Goal: Task Accomplishment & Management: Manage account settings

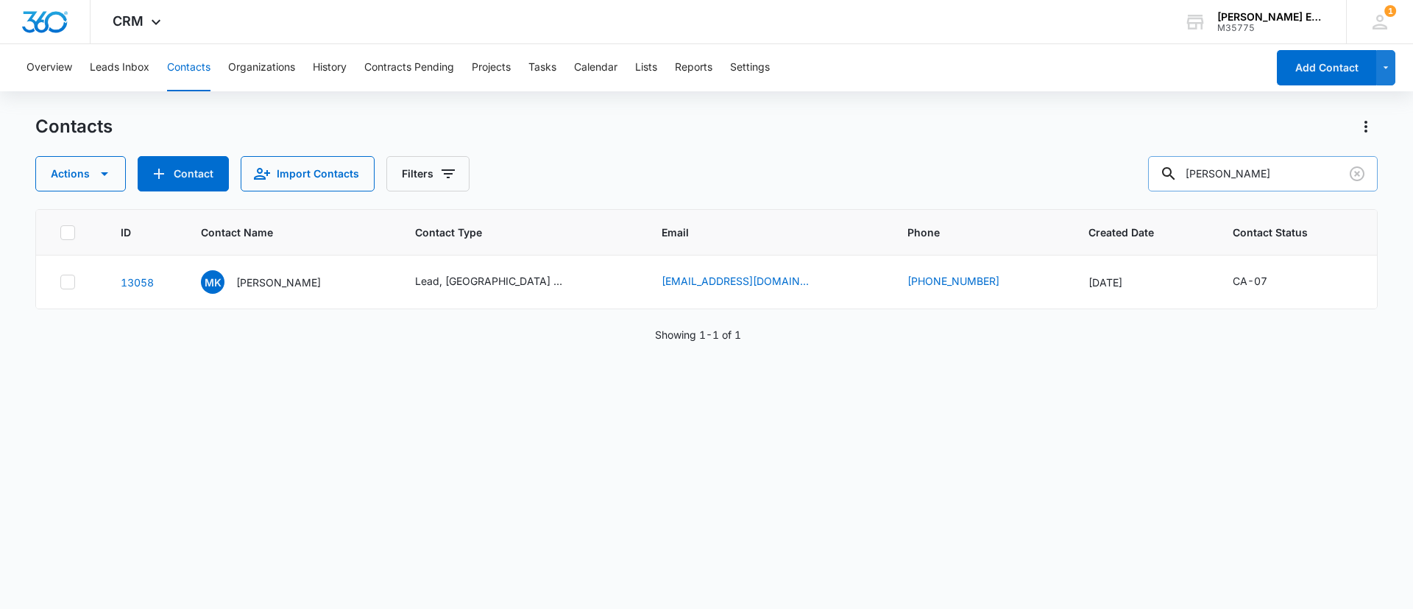
drag, startPoint x: 1283, startPoint y: 163, endPoint x: 1186, endPoint y: 173, distance: 97.7
click at [1186, 173] on div "[PERSON_NAME]" at bounding box center [1263, 173] width 230 height 35
paste input "[MEDICAL_DATA][PERSON_NAME]"
type input "[MEDICAL_DATA][PERSON_NAME]"
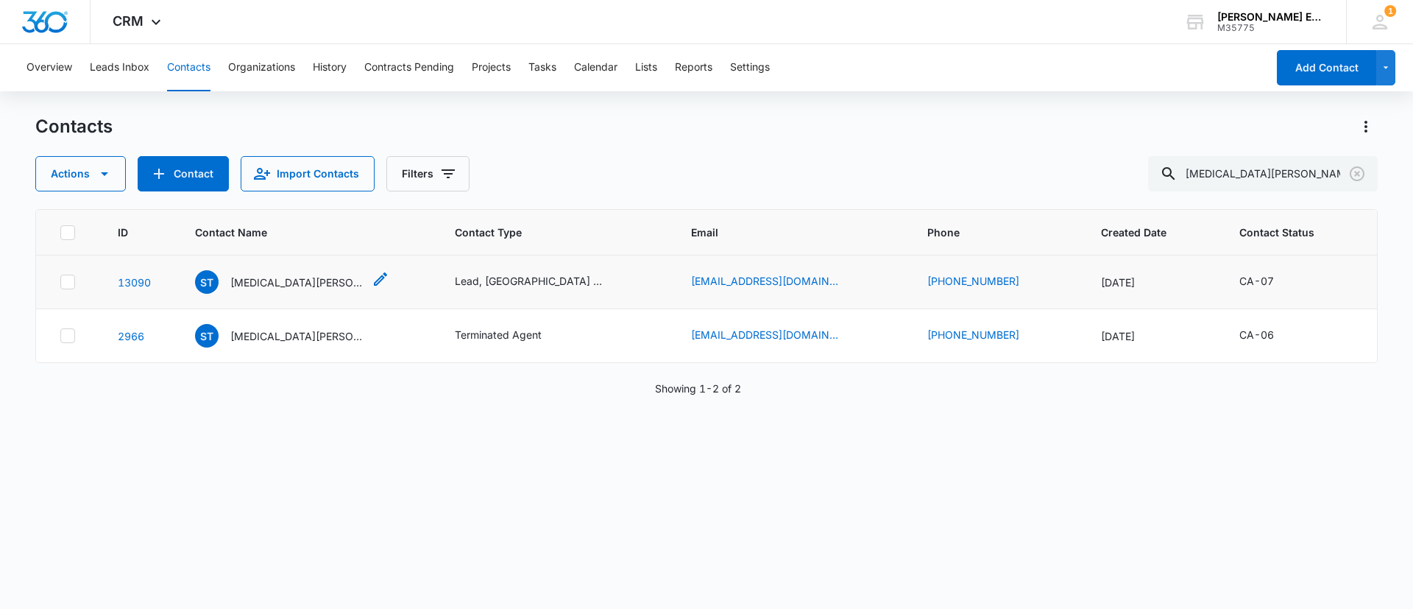
click at [259, 279] on p "[MEDICAL_DATA][PERSON_NAME]" at bounding box center [296, 282] width 133 height 15
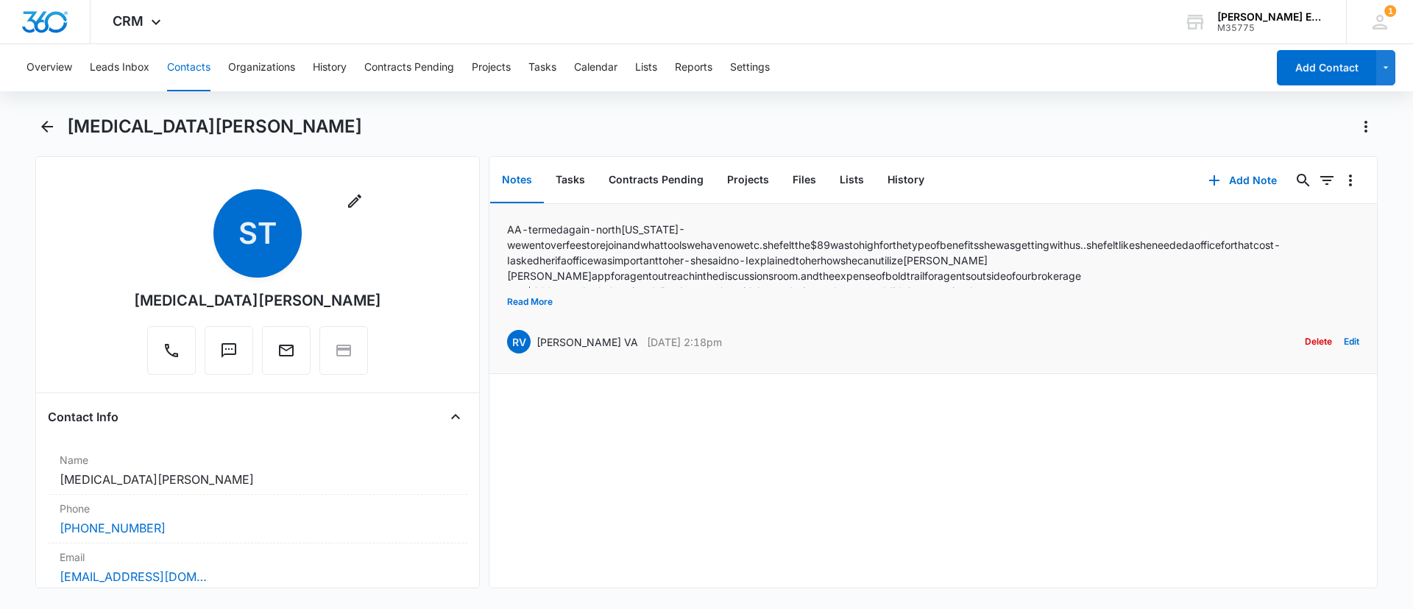
click at [607, 230] on p "AA- termed again - north [US_STATE] - we went over fees to rejoin and what tool…" at bounding box center [933, 260] width 852 height 77
click at [612, 263] on p "AA- termed again - north [US_STATE] - we went over fees to rejoin and what tool…" at bounding box center [933, 260] width 852 height 77
click at [519, 302] on button "Read More" at bounding box center [530, 302] width 46 height 28
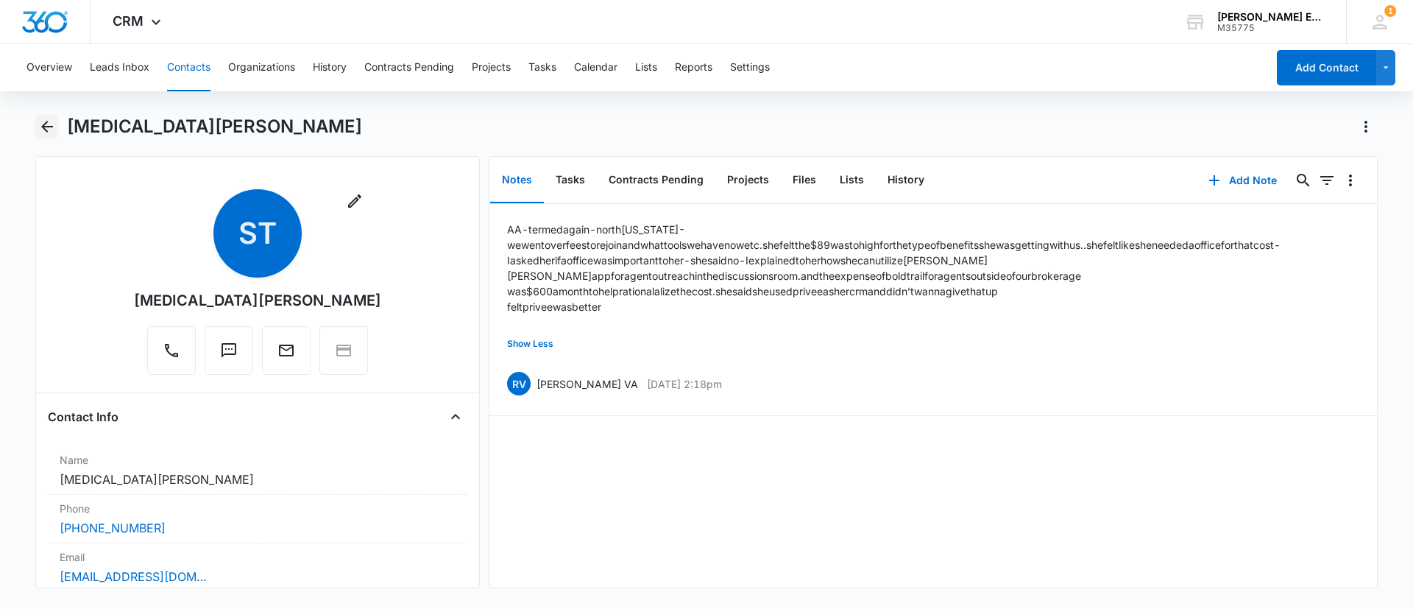
click at [48, 127] on icon "Back" at bounding box center [47, 127] width 18 height 18
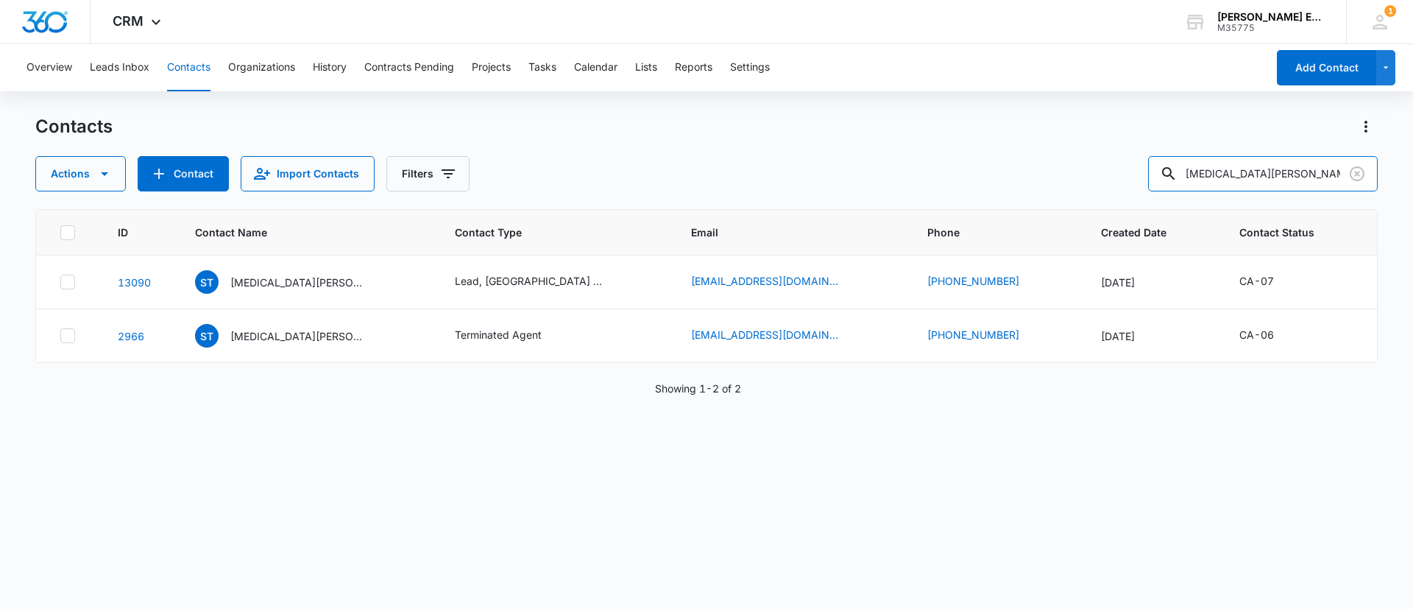
drag, startPoint x: 1329, startPoint y: 171, endPoint x: 1188, endPoint y: 149, distance: 142.3
click at [1188, 149] on div "Contacts Actions Contact Import Contacts Filters [MEDICAL_DATA][PERSON_NAME]" at bounding box center [706, 153] width 1343 height 77
paste input "[PERSON_NAME]"
type input "[PERSON_NAME]"
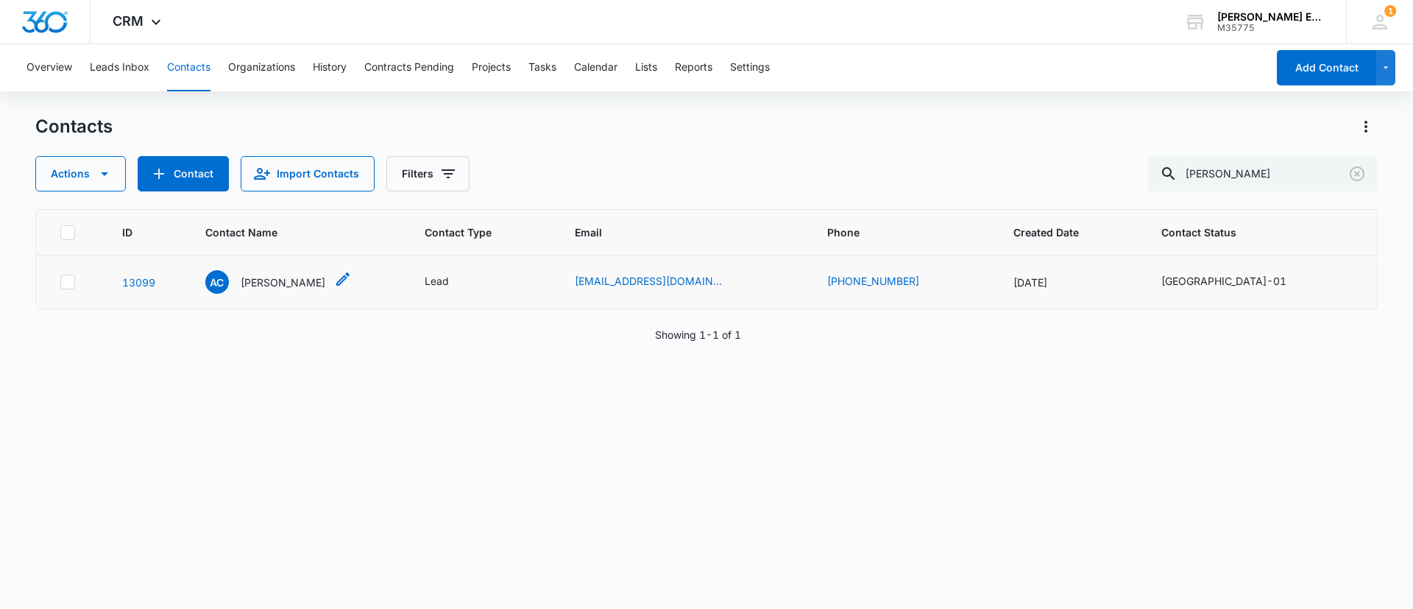
click at [269, 280] on p "[PERSON_NAME]" at bounding box center [283, 282] width 85 height 15
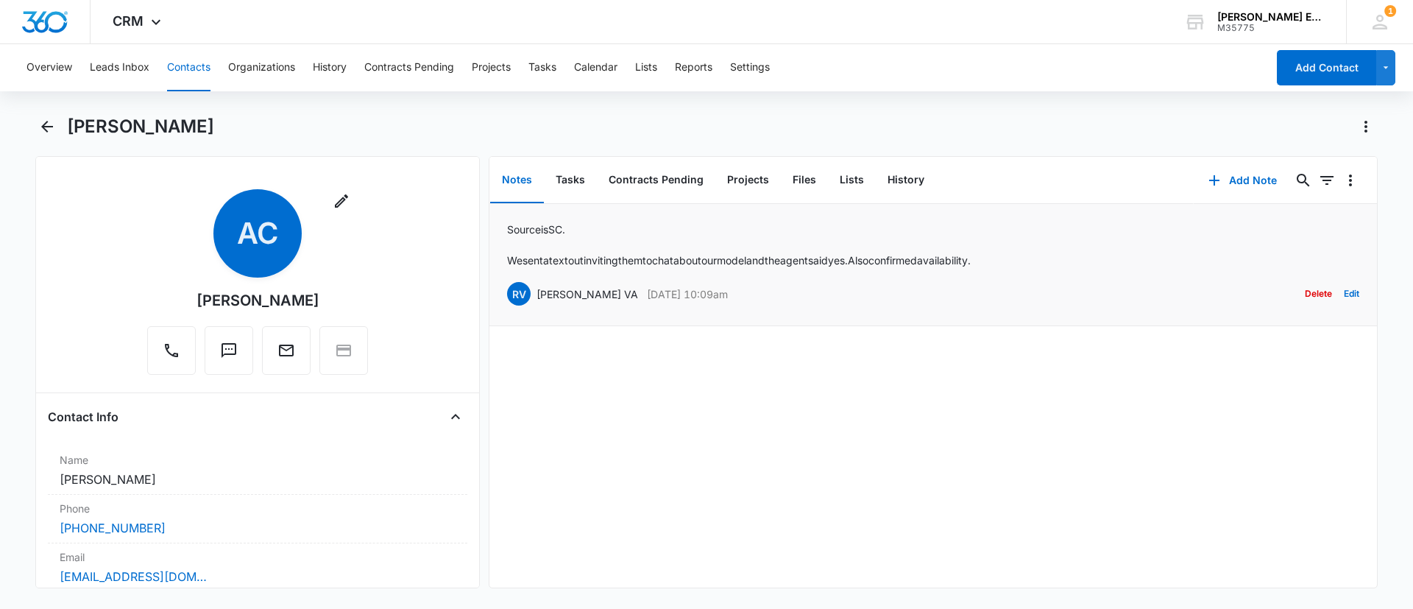
click at [645, 269] on div "Source is SC. We sent a text out inviting them to chat about our model and the …" at bounding box center [933, 265] width 852 height 86
click at [643, 258] on p "We sent a text out inviting them to chat about our model and the agent said yes…" at bounding box center [739, 259] width 464 height 15
drag, startPoint x: 152, startPoint y: 7, endPoint x: 663, endPoint y: 461, distance: 683.0
click at [663, 461] on div "Source is SC. We sent a text out inviting them to chat about our model and the …" at bounding box center [934, 396] width 888 height 384
